Goal: Check status: Check status

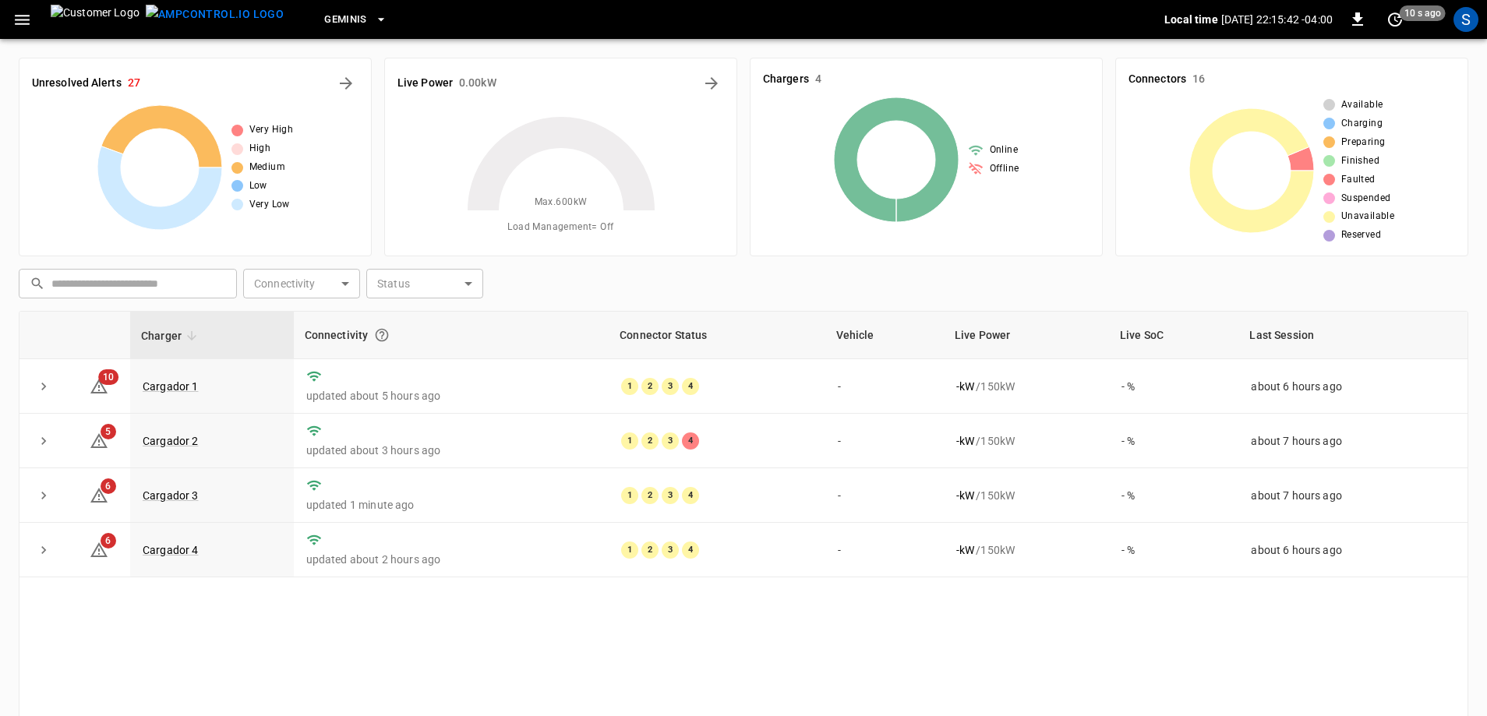
click at [857, 656] on div "Charger Connectivity Connector Status Vehicle Live Power Live SoC Last Session …" at bounding box center [744, 561] width 1450 height 501
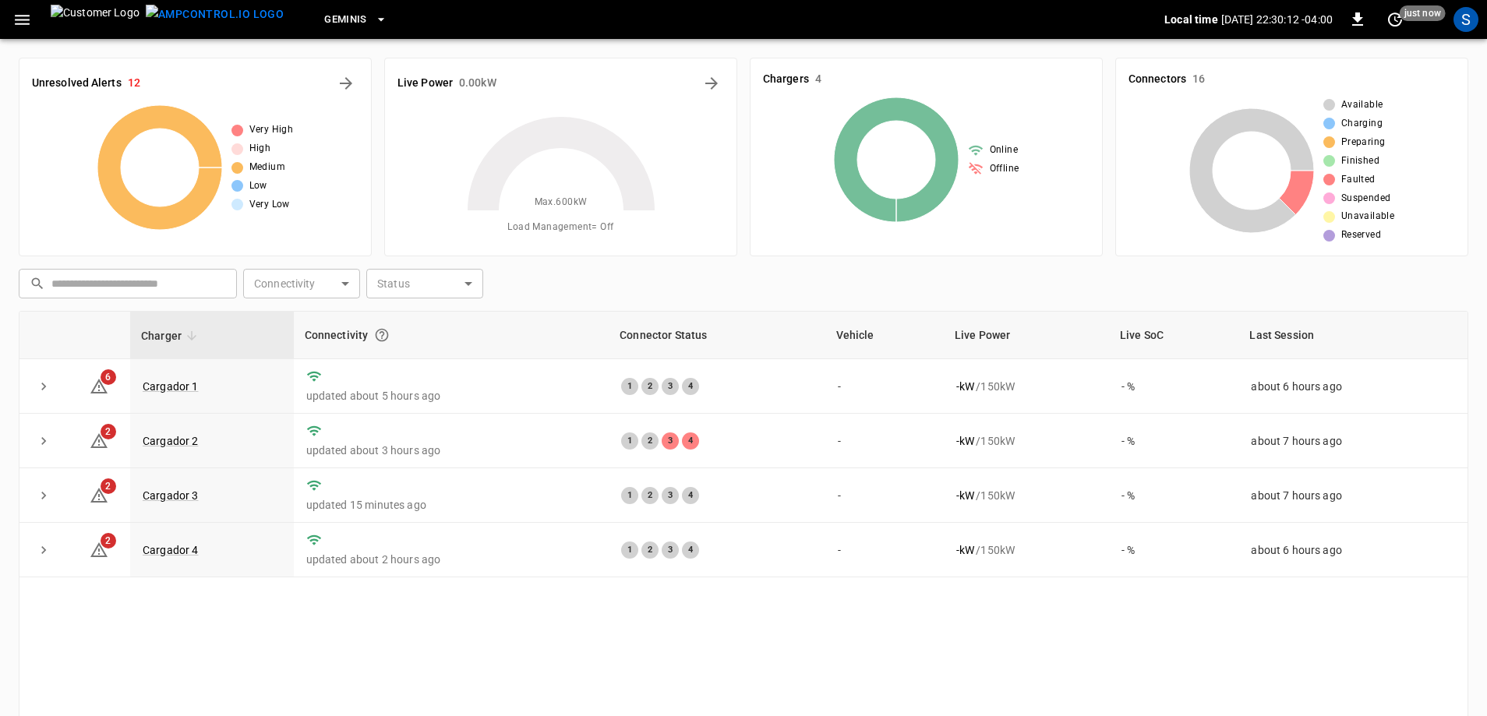
click at [829, 643] on div "Charger Connectivity Connector Status Vehicle Live Power Live SoC Last Session …" at bounding box center [744, 561] width 1450 height 501
click at [953, 295] on div "​ ​ Connectivity ​ Connectivity Status ​ Status" at bounding box center [740, 281] width 1456 height 36
